Goal: Go to known website: Access a specific website the user already knows

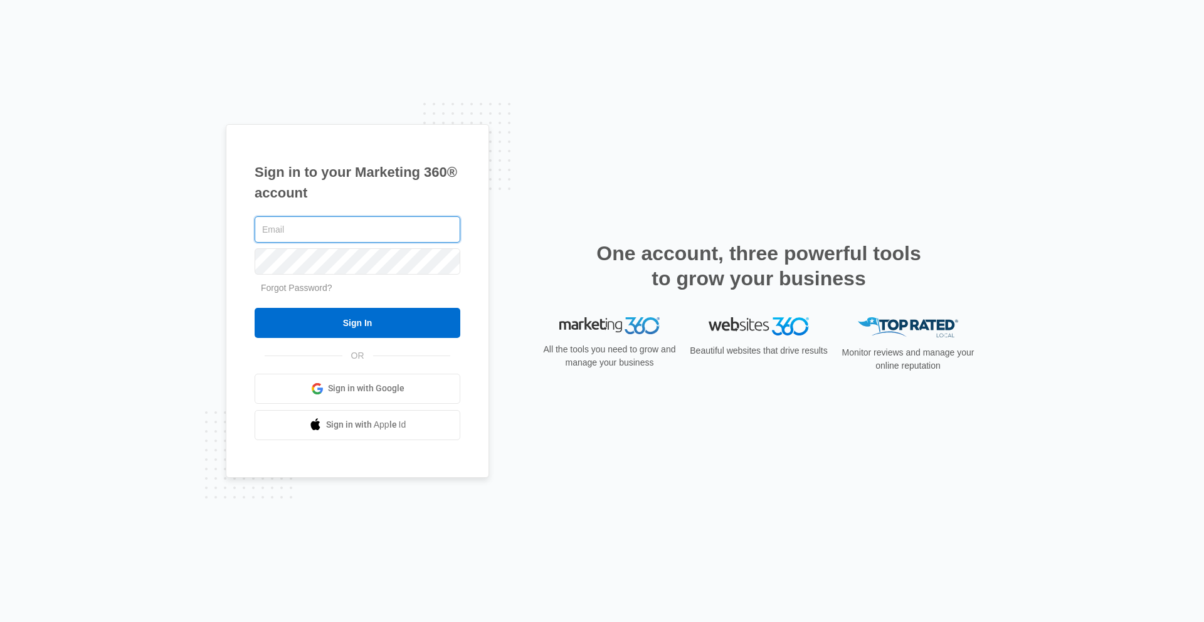
type input "luke.[PERSON_NAME]"
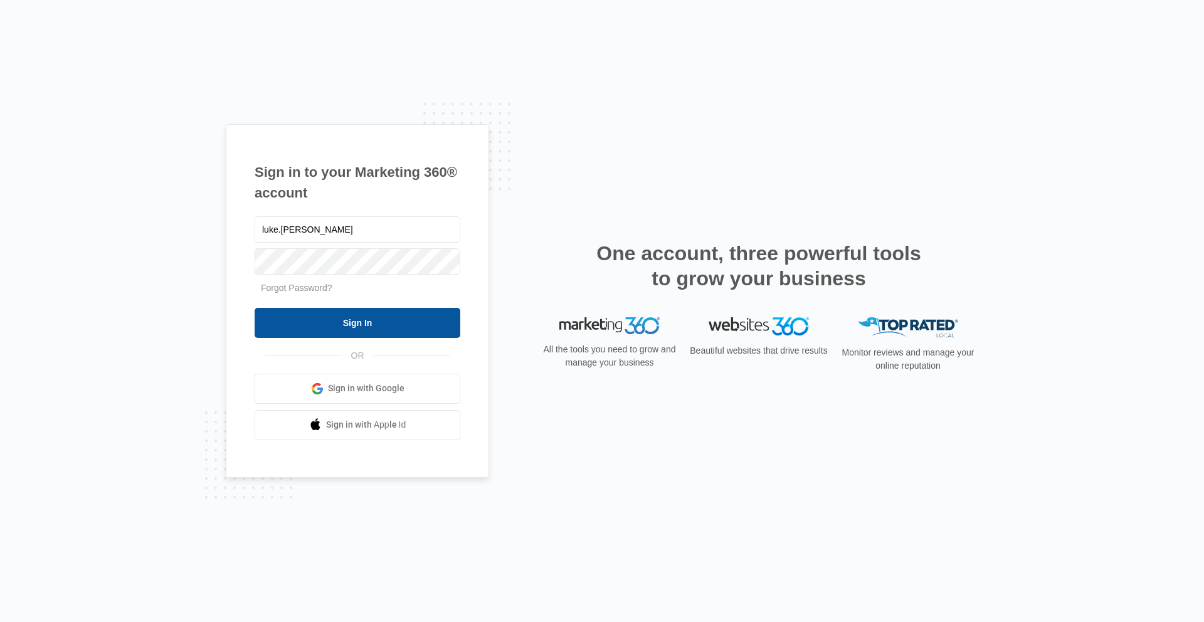
click at [279, 333] on input "Sign In" at bounding box center [358, 323] width 206 height 30
